Goal: Find specific page/section: Find specific page/section

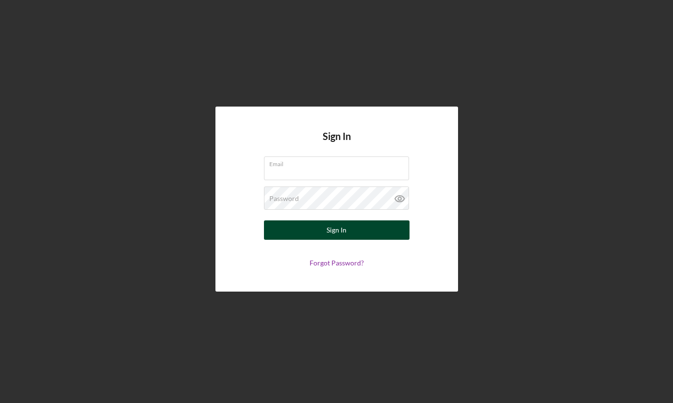
type input "[PERSON_NAME][EMAIL_ADDRESS][DOMAIN_NAME]"
click at [314, 236] on button "Sign In" at bounding box center [336, 230] width 145 height 19
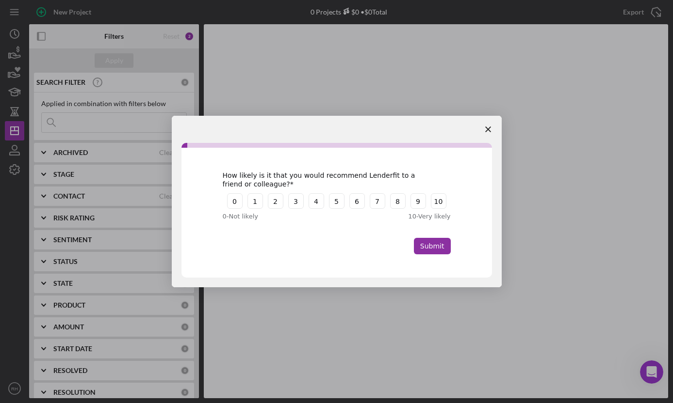
click at [489, 129] on icon "Close survey" at bounding box center [488, 130] width 6 height 6
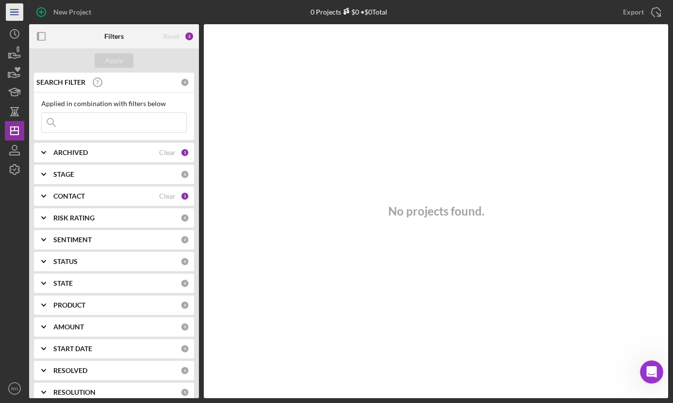
click at [11, 10] on icon "Icon/Menu" at bounding box center [15, 12] width 22 height 22
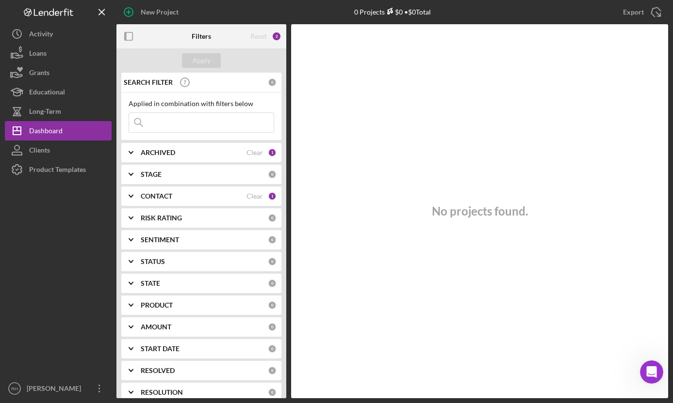
click at [80, 205] on div at bounding box center [58, 279] width 107 height 200
click at [64, 89] on div "Educational" at bounding box center [47, 93] width 36 height 22
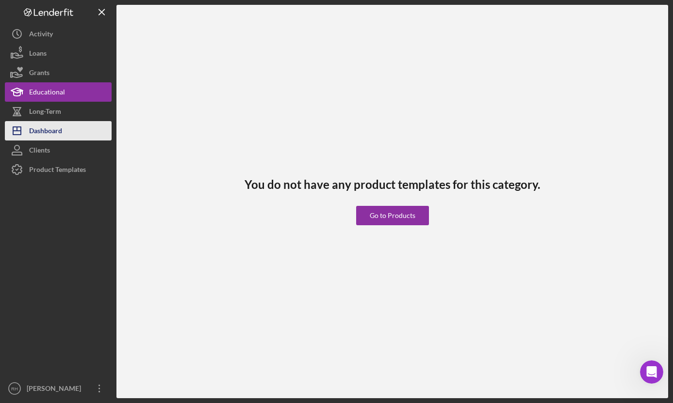
click at [51, 132] on div "Dashboard" at bounding box center [45, 132] width 33 height 22
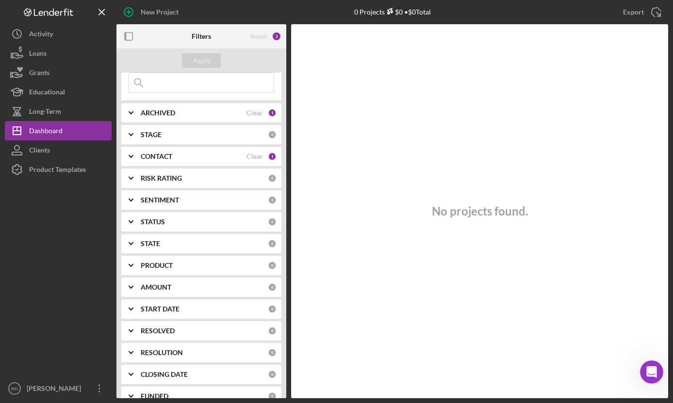
scroll to position [77, 0]
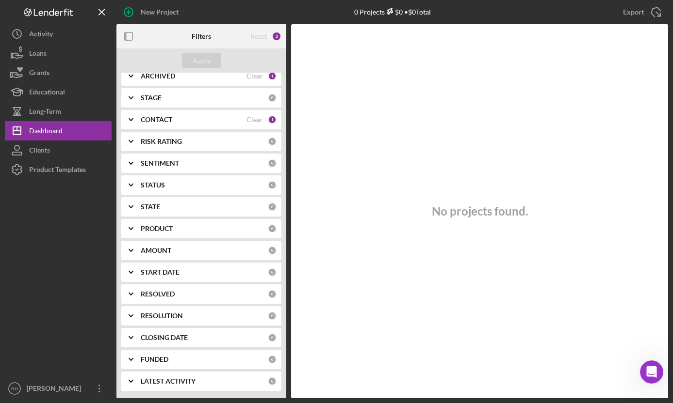
click at [213, 116] on div "CONTACT" at bounding box center [194, 120] width 106 height 8
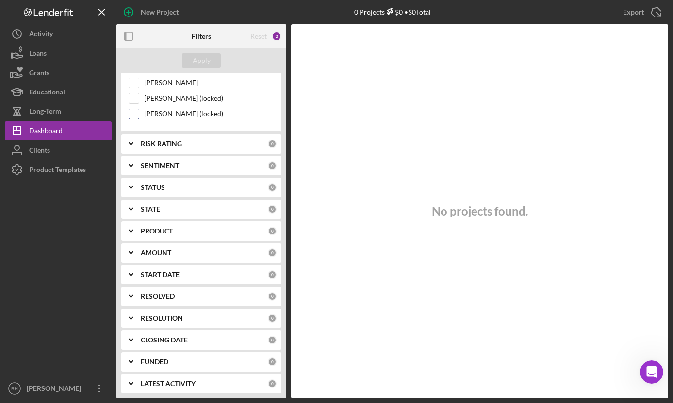
scroll to position [218, 0]
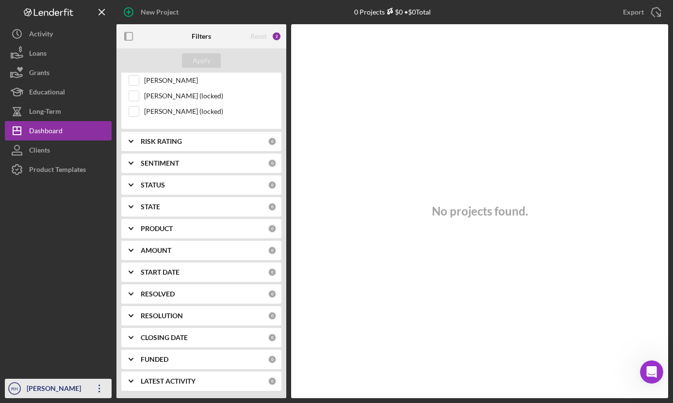
click at [100, 387] on icon "Icon/Overflow" at bounding box center [99, 389] width 24 height 24
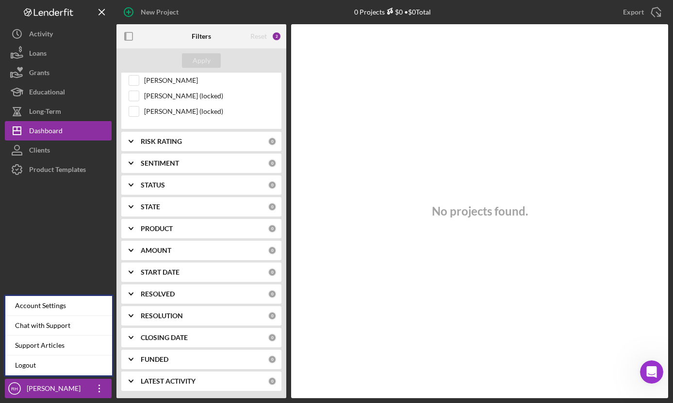
click at [90, 266] on div at bounding box center [58, 279] width 107 height 200
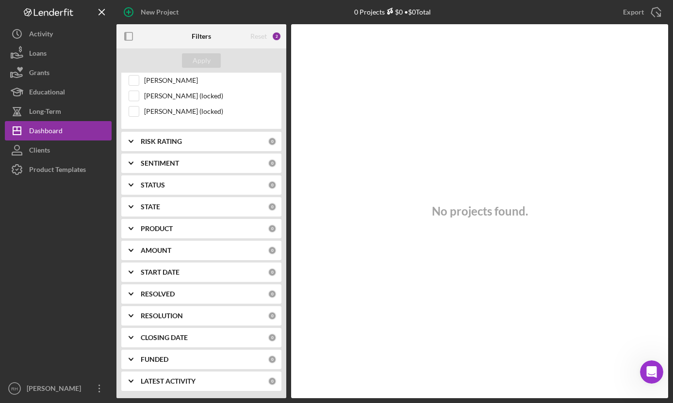
click at [36, 240] on div at bounding box center [58, 279] width 107 height 200
click at [73, 61] on button "Loans" at bounding box center [58, 53] width 107 height 19
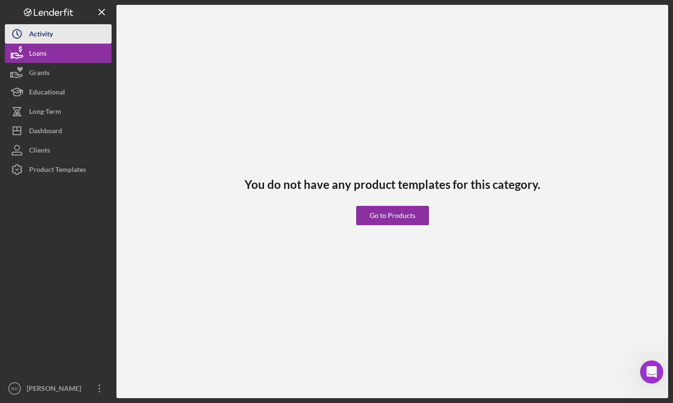
click at [58, 40] on button "Icon/History Activity" at bounding box center [58, 33] width 107 height 19
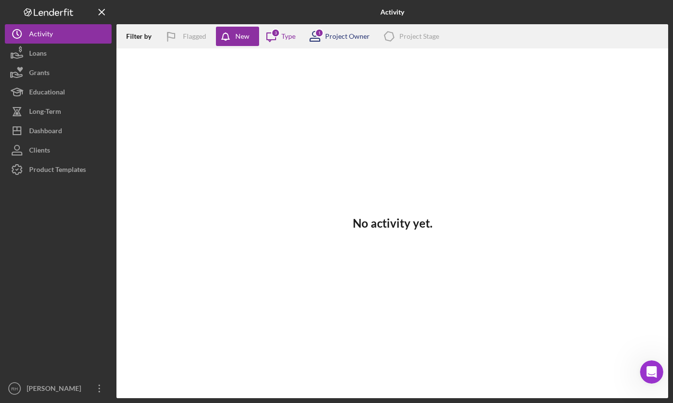
click at [343, 37] on div "Project Owner" at bounding box center [347, 36] width 45 height 8
click at [282, 39] on icon "Icon/Message" at bounding box center [271, 36] width 24 height 24
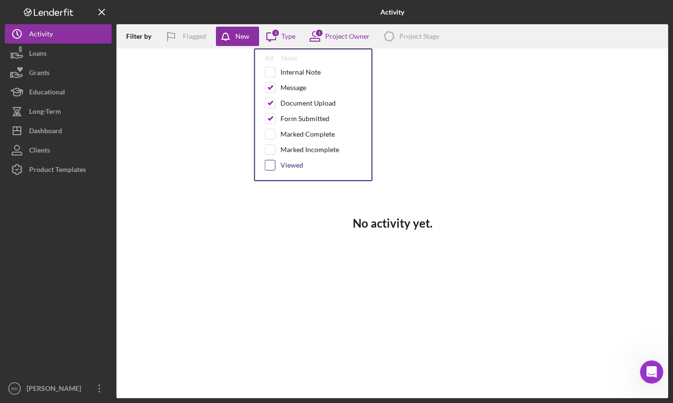
click at [273, 161] on input "checkbox" at bounding box center [270, 166] width 10 height 10
checkbox input "true"
click at [273, 145] on input "checkbox" at bounding box center [270, 150] width 10 height 10
checkbox input "true"
click at [273, 138] on input "checkbox" at bounding box center [270, 134] width 10 height 10
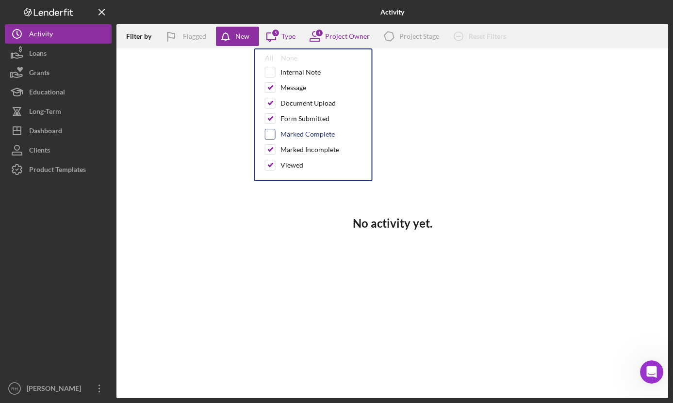
checkbox input "true"
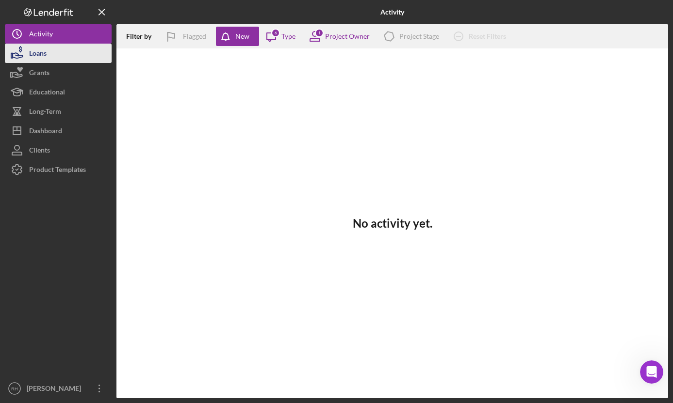
click at [52, 61] on button "Loans" at bounding box center [58, 53] width 107 height 19
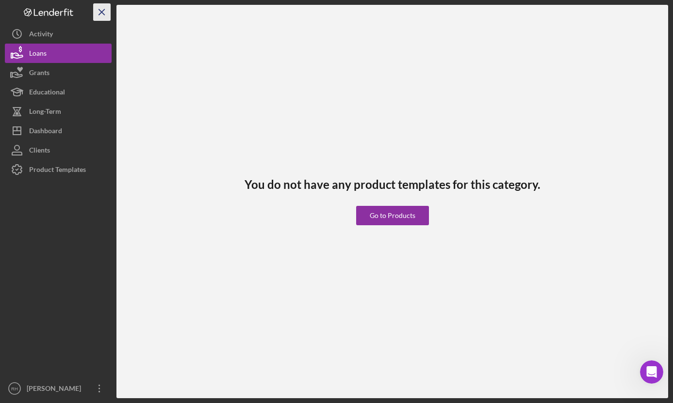
click at [102, 11] on line "button" at bounding box center [101, 11] width 5 height 5
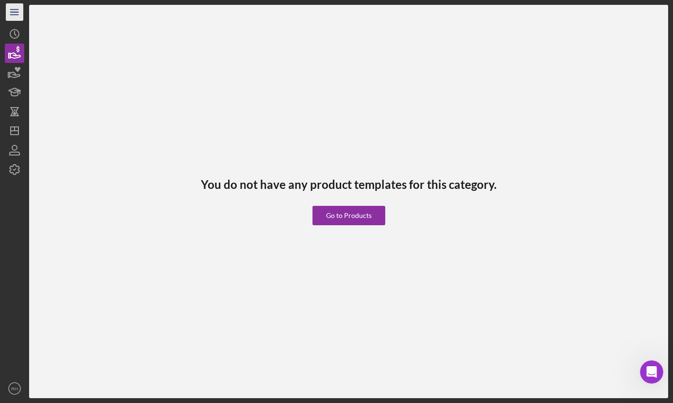
click at [14, 15] on icon "Icon/Menu" at bounding box center [15, 12] width 22 height 22
